Goal: Task Accomplishment & Management: Complete application form

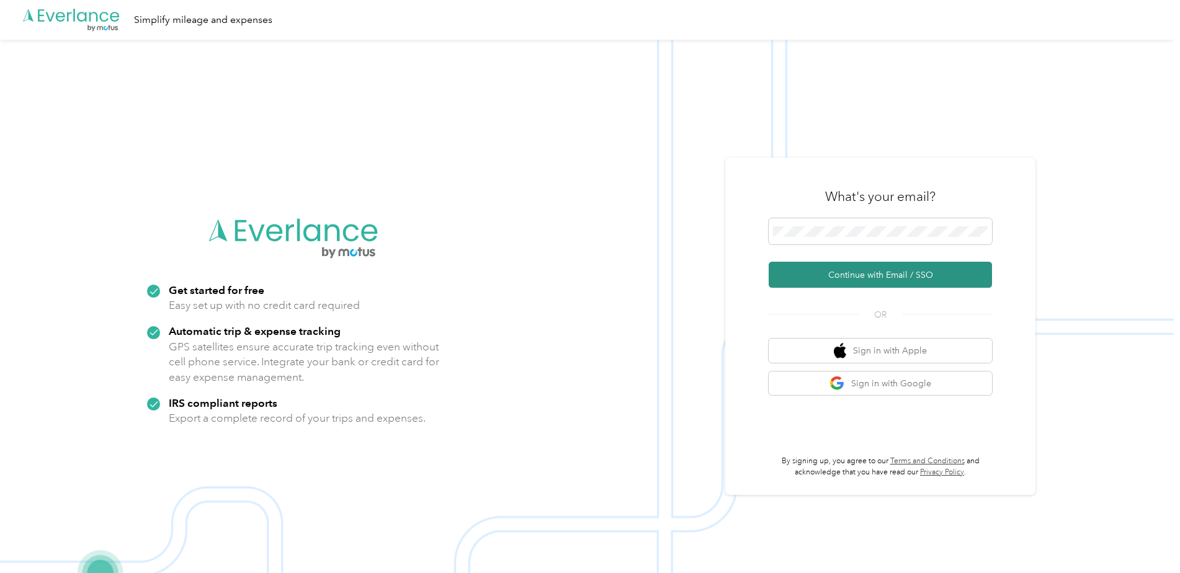
click at [877, 280] on button "Continue with Email / SSO" at bounding box center [879, 275] width 223 height 26
